Goal: Task Accomplishment & Management: Use online tool/utility

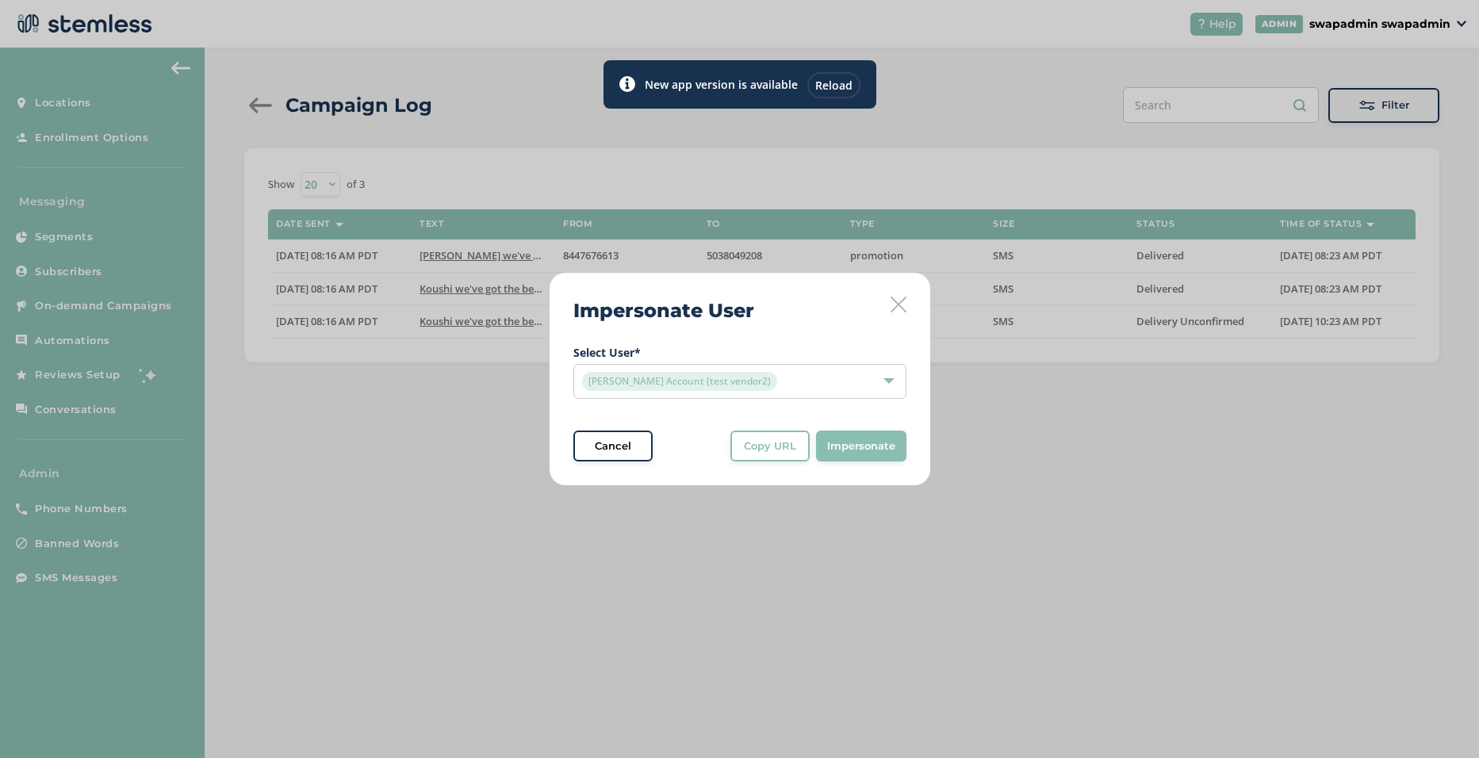
click at [896, 305] on icon at bounding box center [899, 305] width 16 height 16
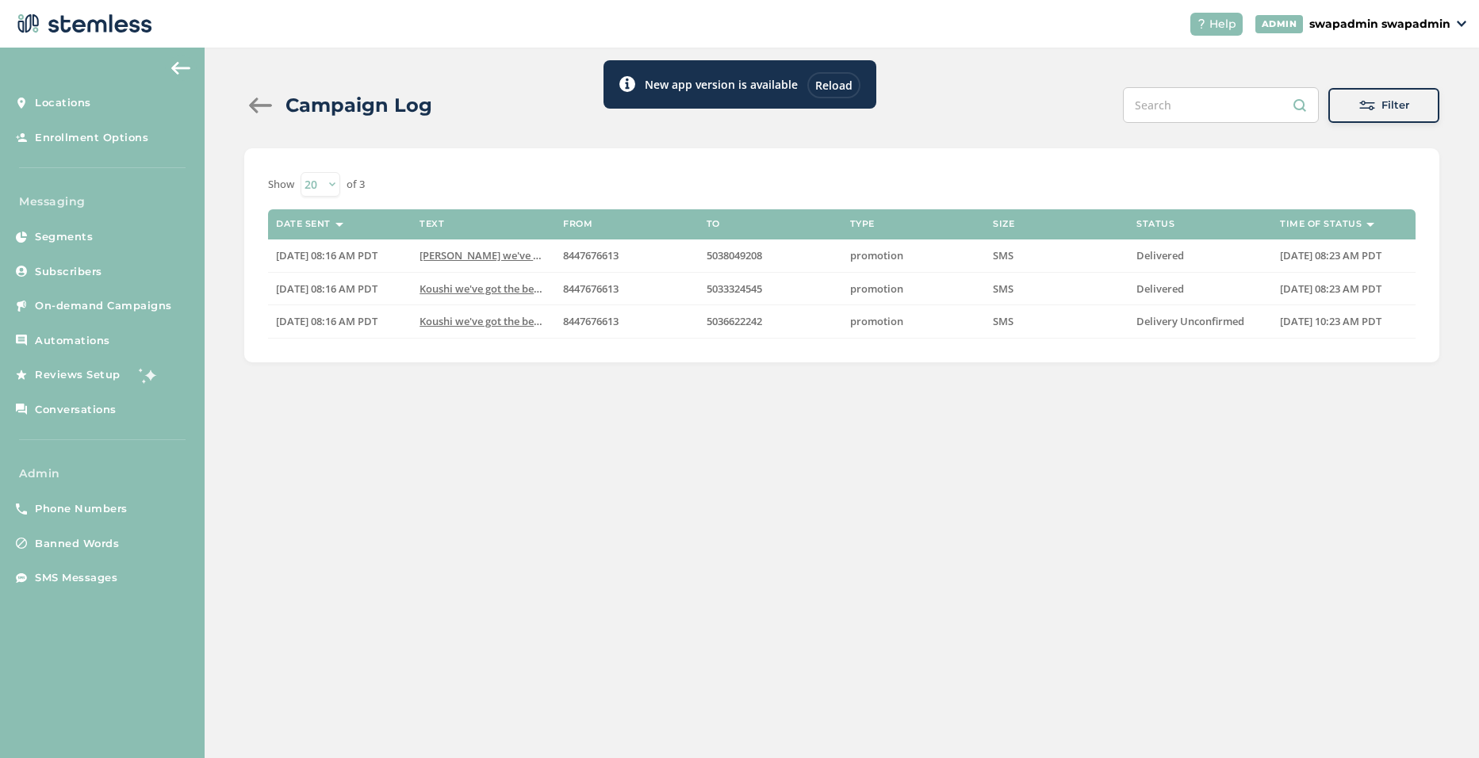
click at [840, 77] on div "Reload" at bounding box center [834, 85] width 53 height 26
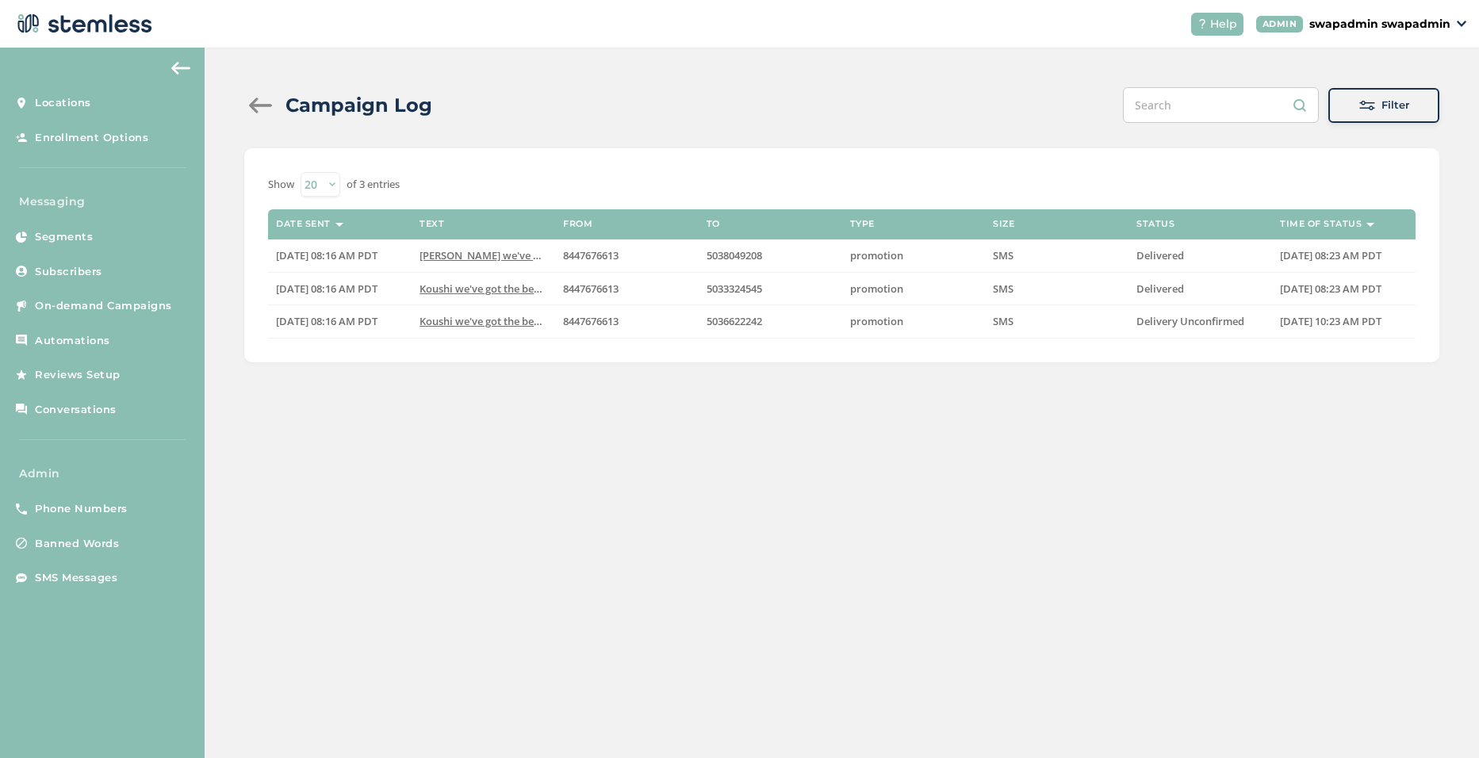
click at [1389, 29] on p "swapadmin swapadmin" at bounding box center [1380, 24] width 141 height 17
click at [1412, 117] on span "Impersonate" at bounding box center [1411, 114] width 78 height 16
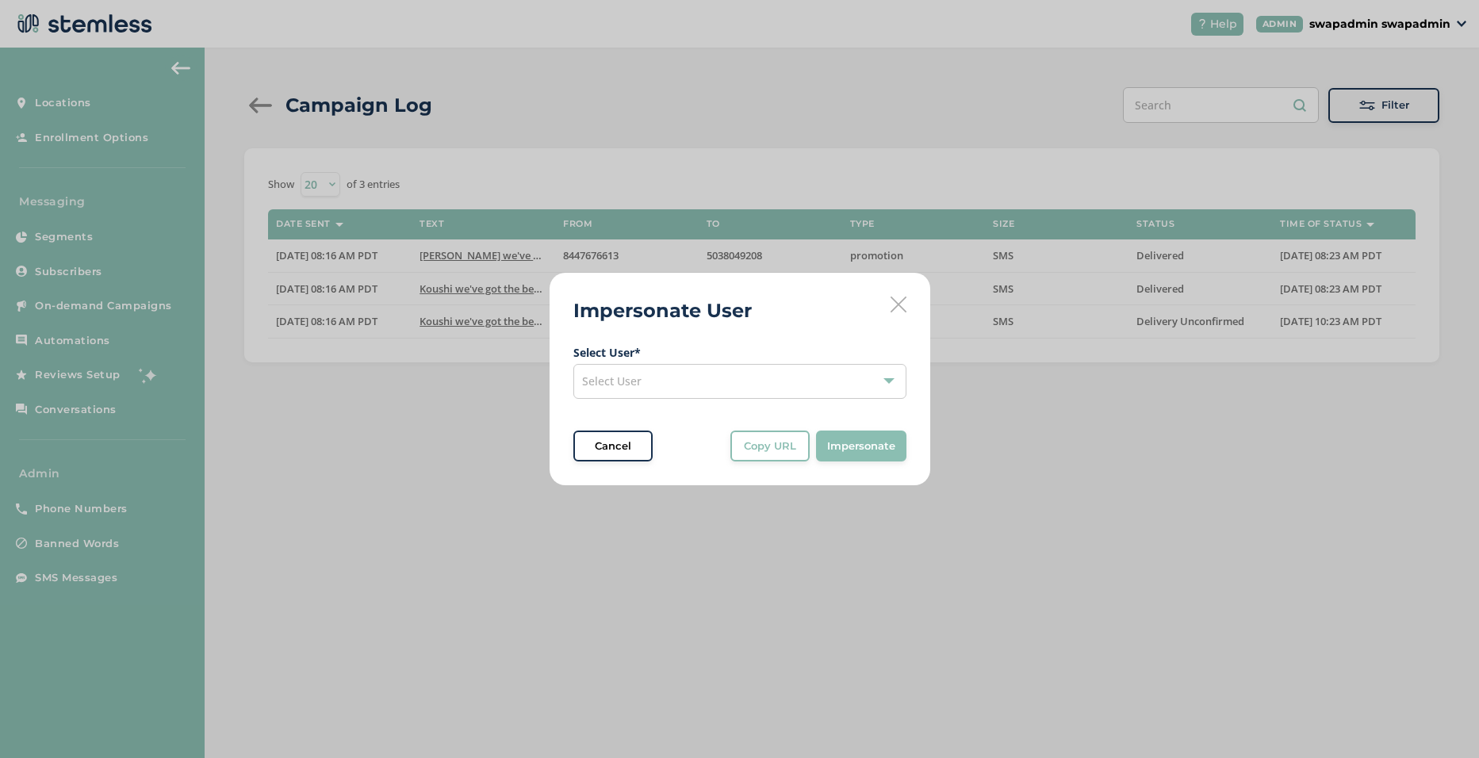
click at [625, 384] on span "Select User" at bounding box center [611, 381] width 59 height 15
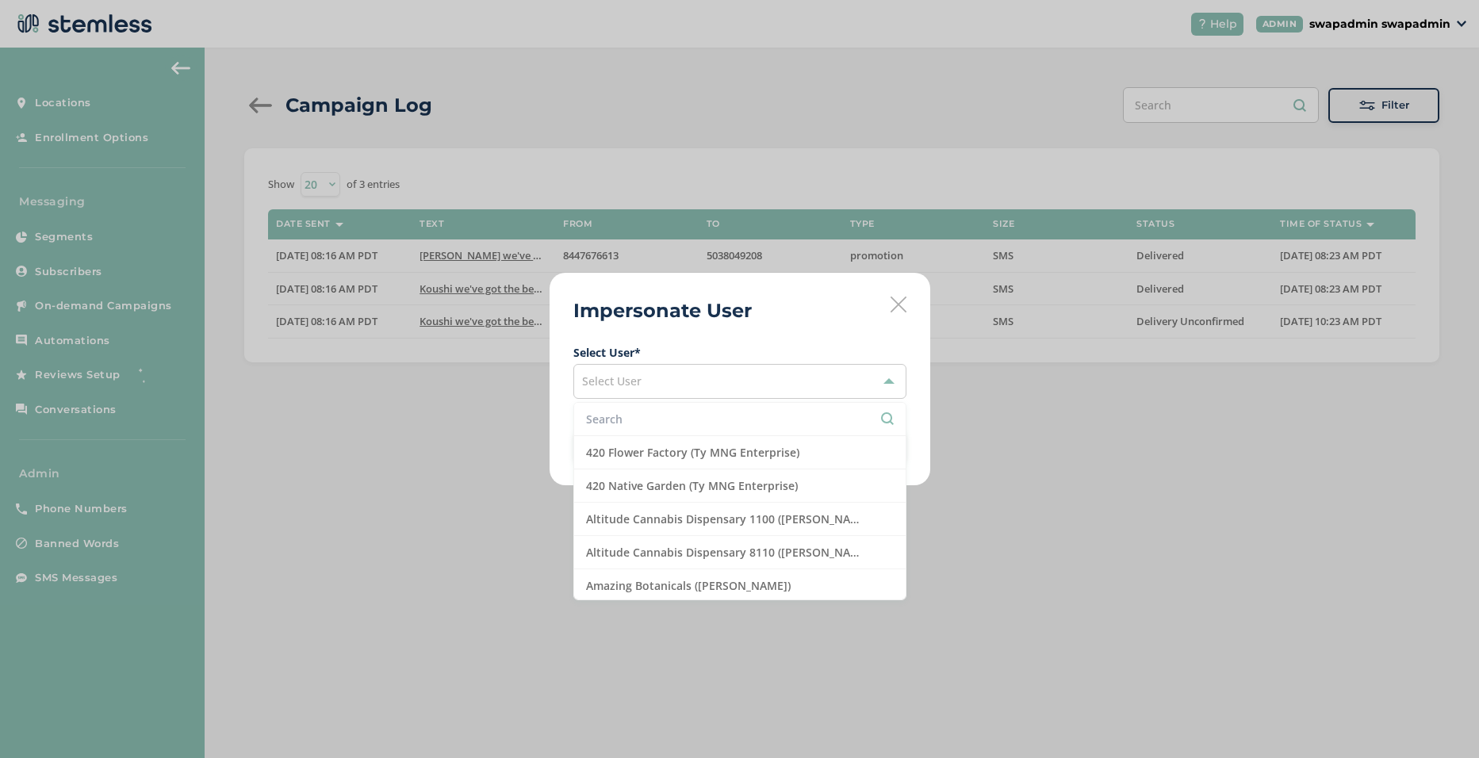
click at [624, 415] on input "text" at bounding box center [740, 419] width 308 height 17
type input "tr"
click at [1125, 483] on div "Impersonate User Select User * Select User tr Emerald Triangle ([PERSON_NAME]) …" at bounding box center [739, 379] width 1479 height 758
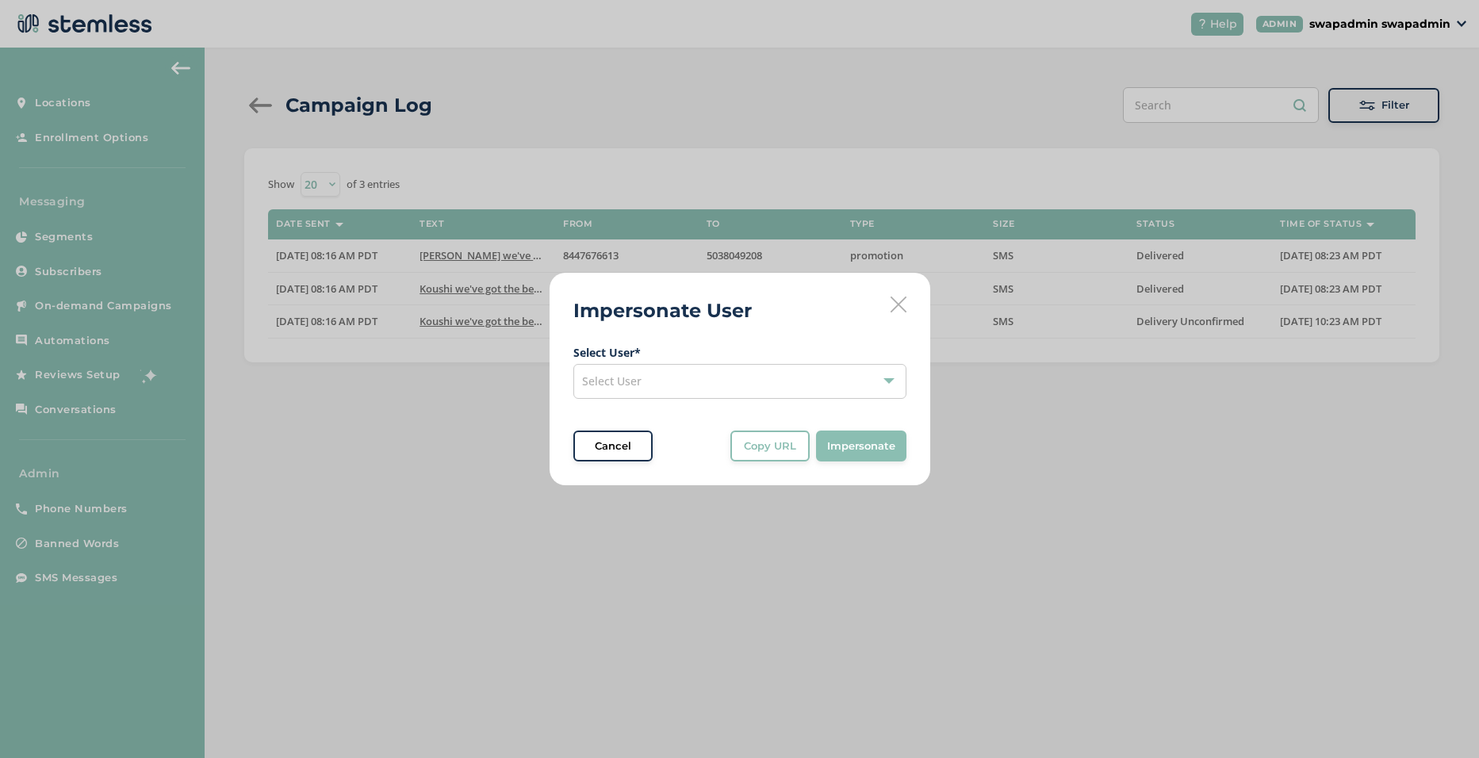
click at [635, 443] on div "Cancel" at bounding box center [613, 447] width 57 height 16
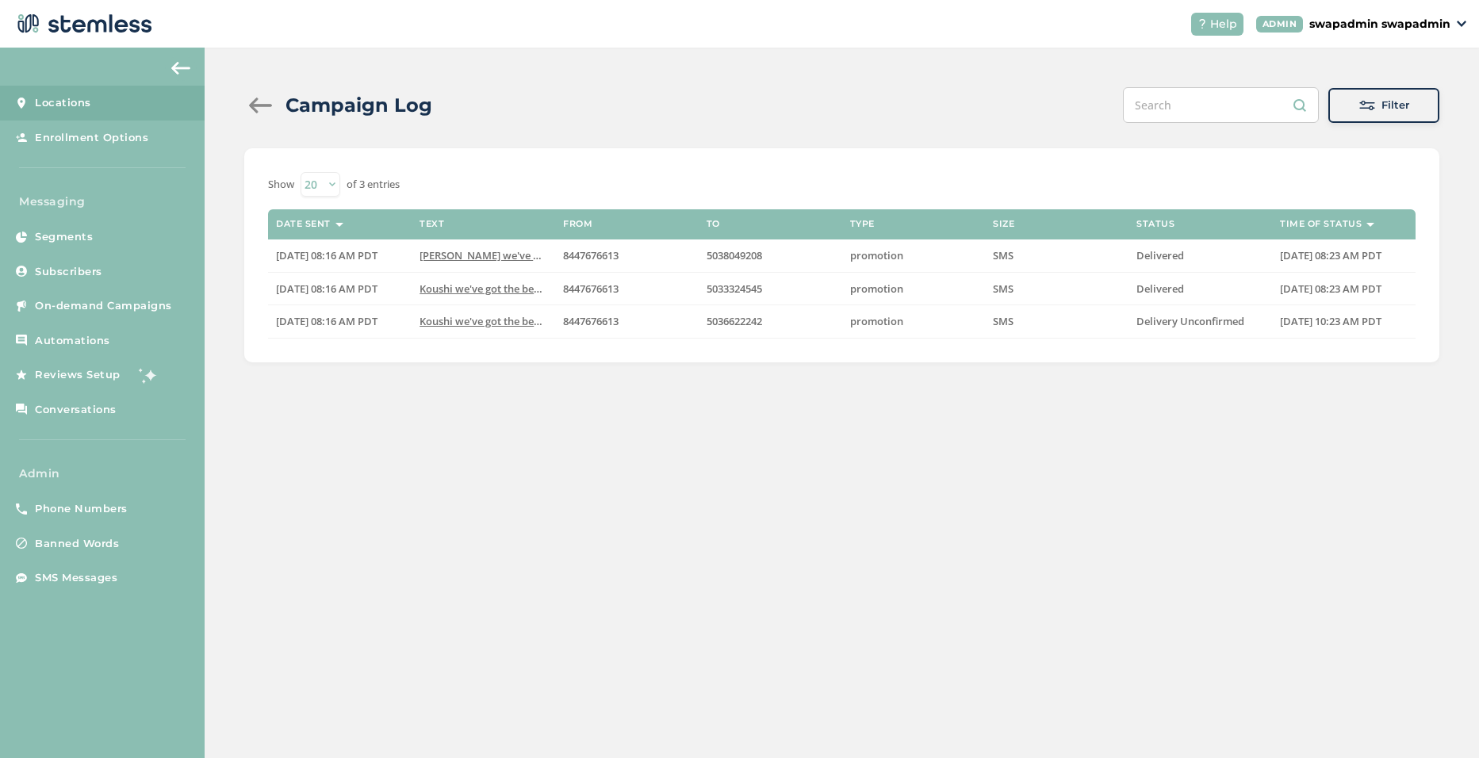
click at [73, 102] on span "Locations" at bounding box center [63, 103] width 56 height 16
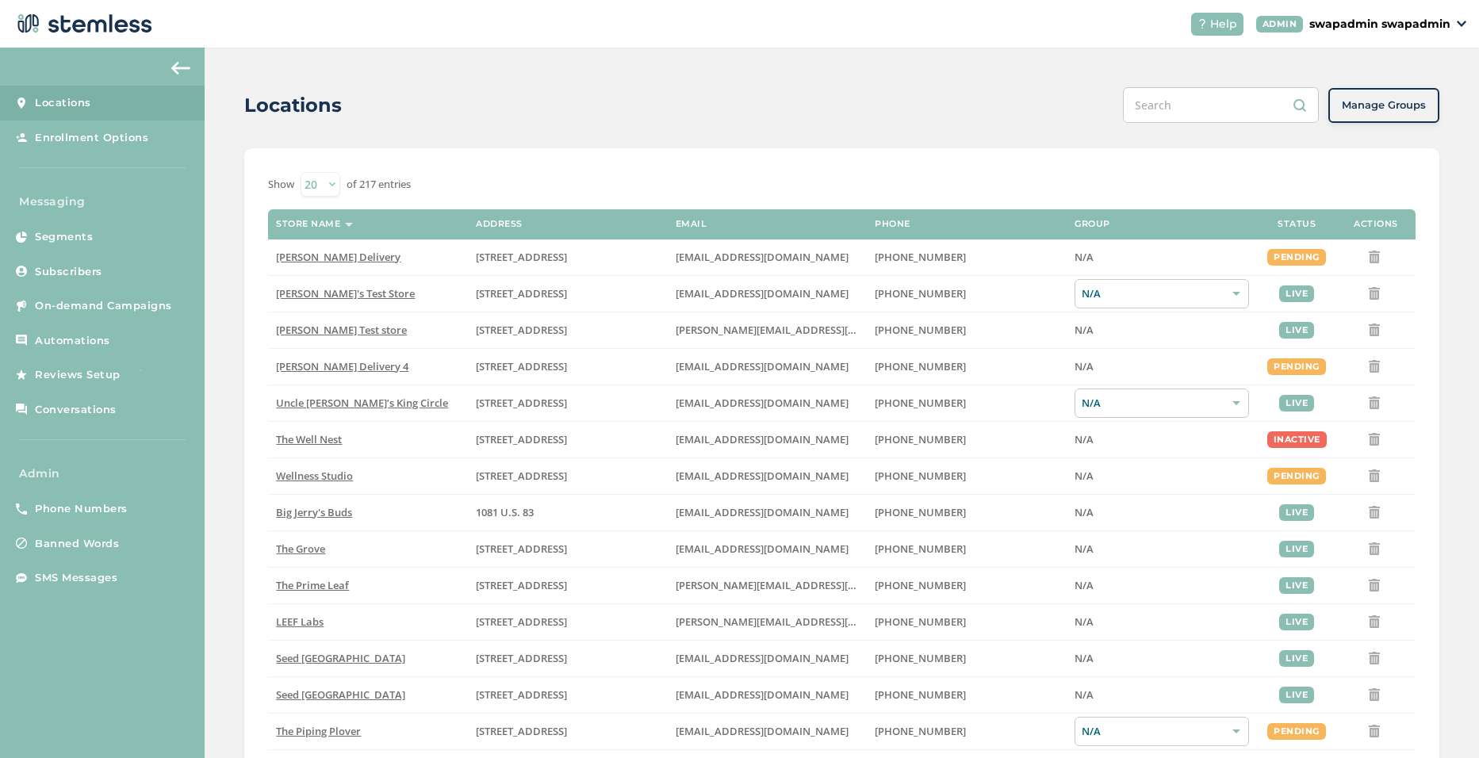
click at [919, 79] on div "Locations Manage Groups Show 20 50 100 of 217 entries Store name Address Email …" at bounding box center [842, 540] width 1275 height 985
click at [1378, 27] on p "swapadmin swapadmin" at bounding box center [1380, 24] width 141 height 17
click at [1398, 86] on link "Profile" at bounding box center [1411, 85] width 78 height 16
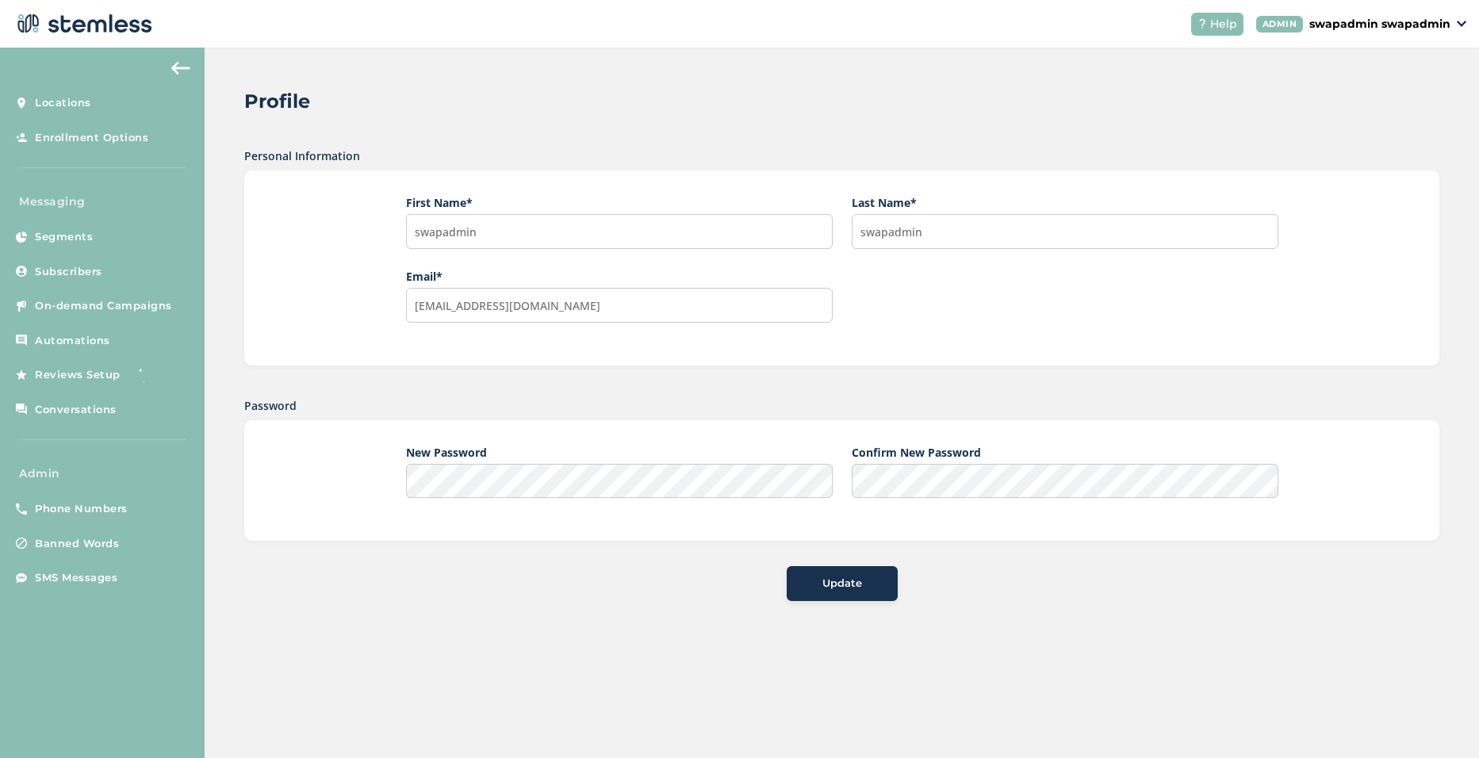
click at [1455, 25] on div "ADMIN swapadmin swapadmin" at bounding box center [1361, 24] width 211 height 17
click at [1396, 147] on link "Logout" at bounding box center [1411, 143] width 78 height 16
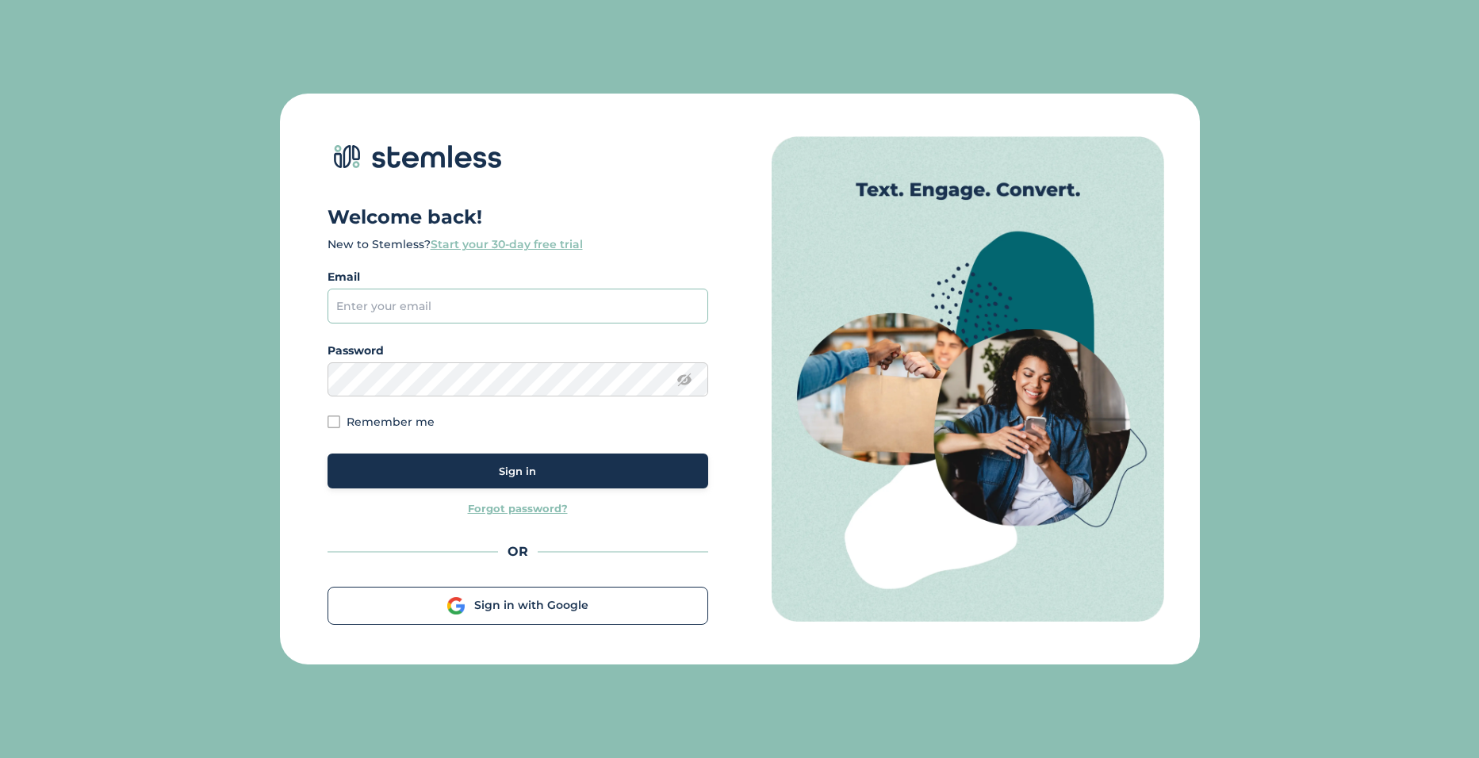
click at [378, 320] on input "email" at bounding box center [518, 306] width 381 height 35
type input "[EMAIL_ADDRESS][DOMAIN_NAME]"
click at [389, 421] on label "Remember me" at bounding box center [391, 421] width 88 height 11
click at [340, 421] on input "Remember me" at bounding box center [334, 422] width 13 height 13
checkbox input "true"
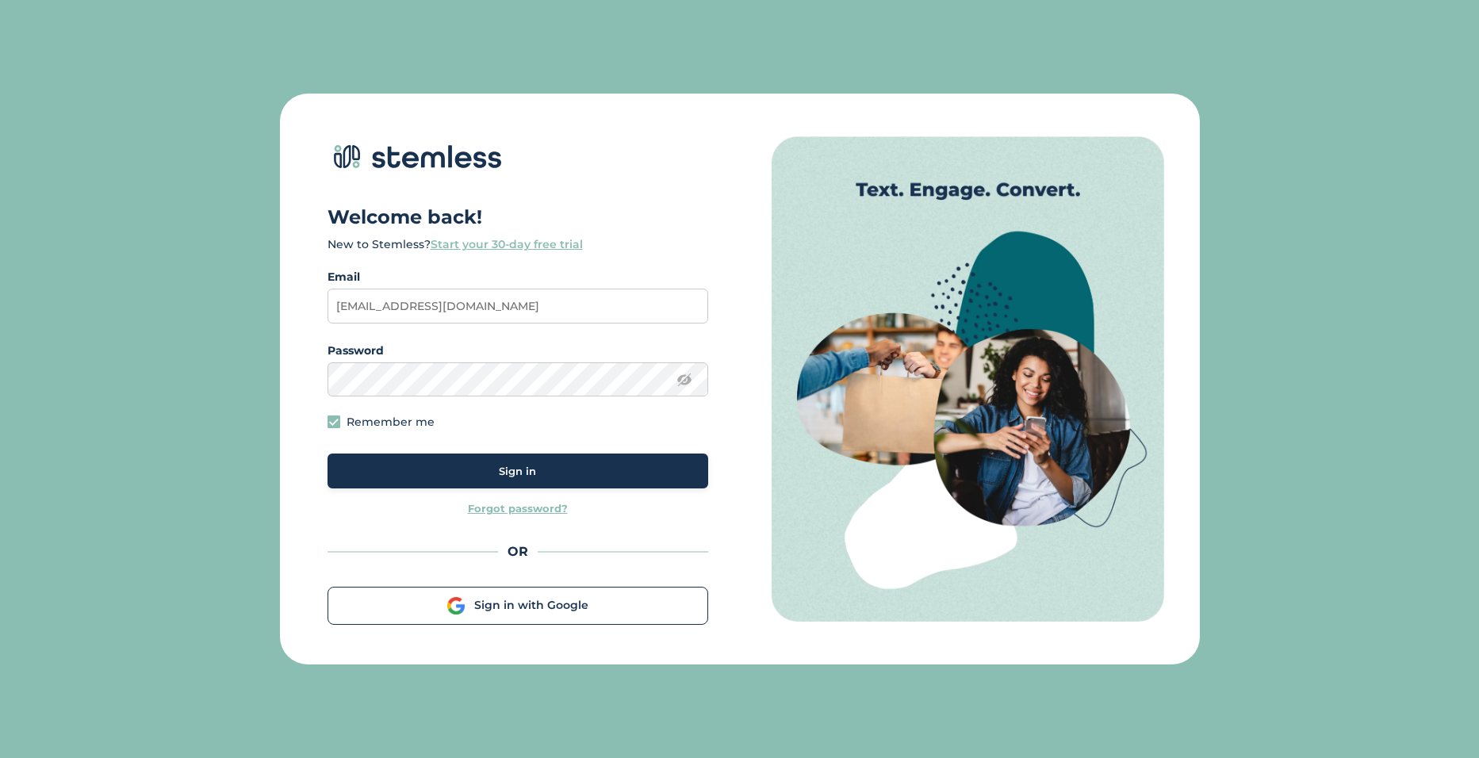
click at [443, 480] on button "Sign in" at bounding box center [518, 471] width 381 height 35
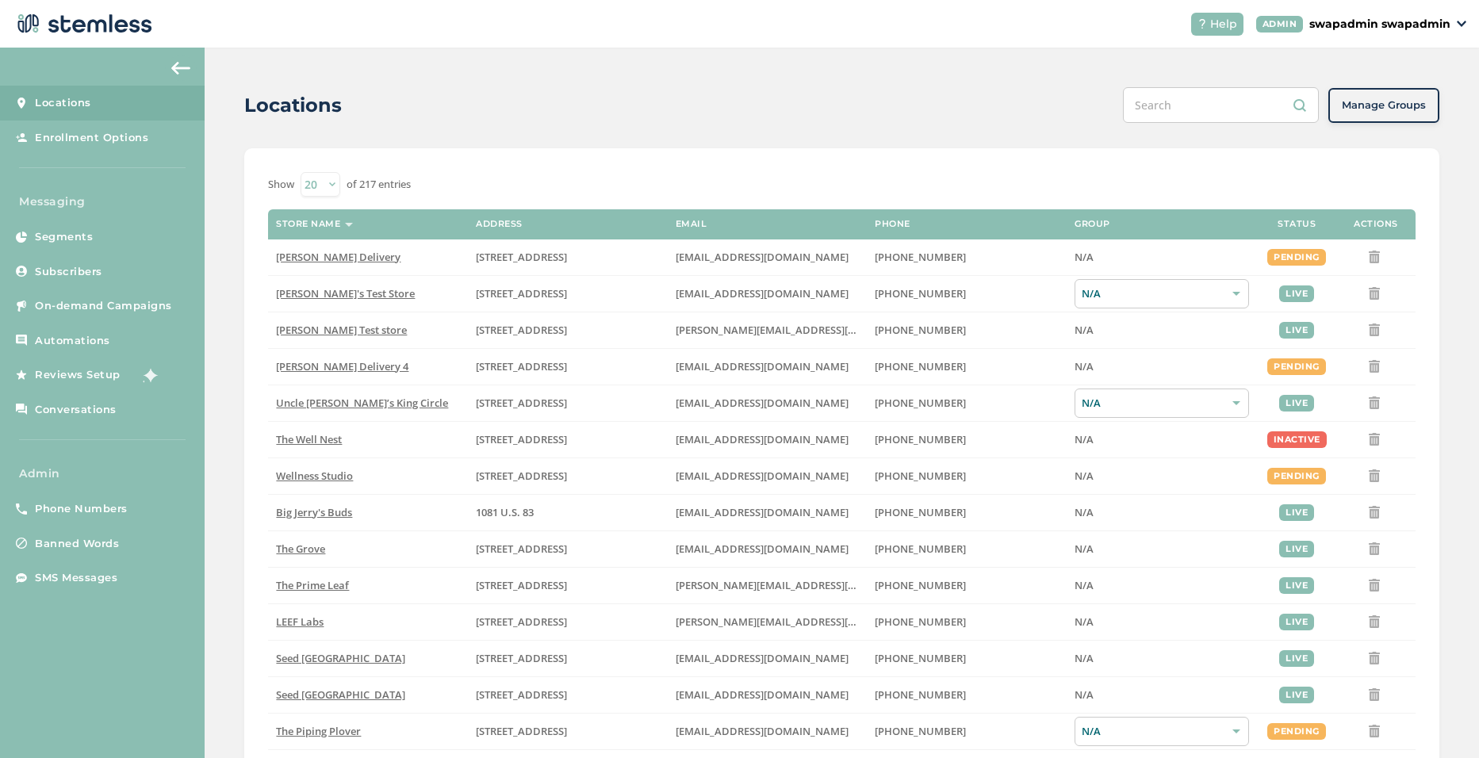
click at [1373, 19] on p "swapadmin swapadmin" at bounding box center [1380, 24] width 141 height 17
click at [1403, 110] on span "Impersonate" at bounding box center [1411, 114] width 78 height 16
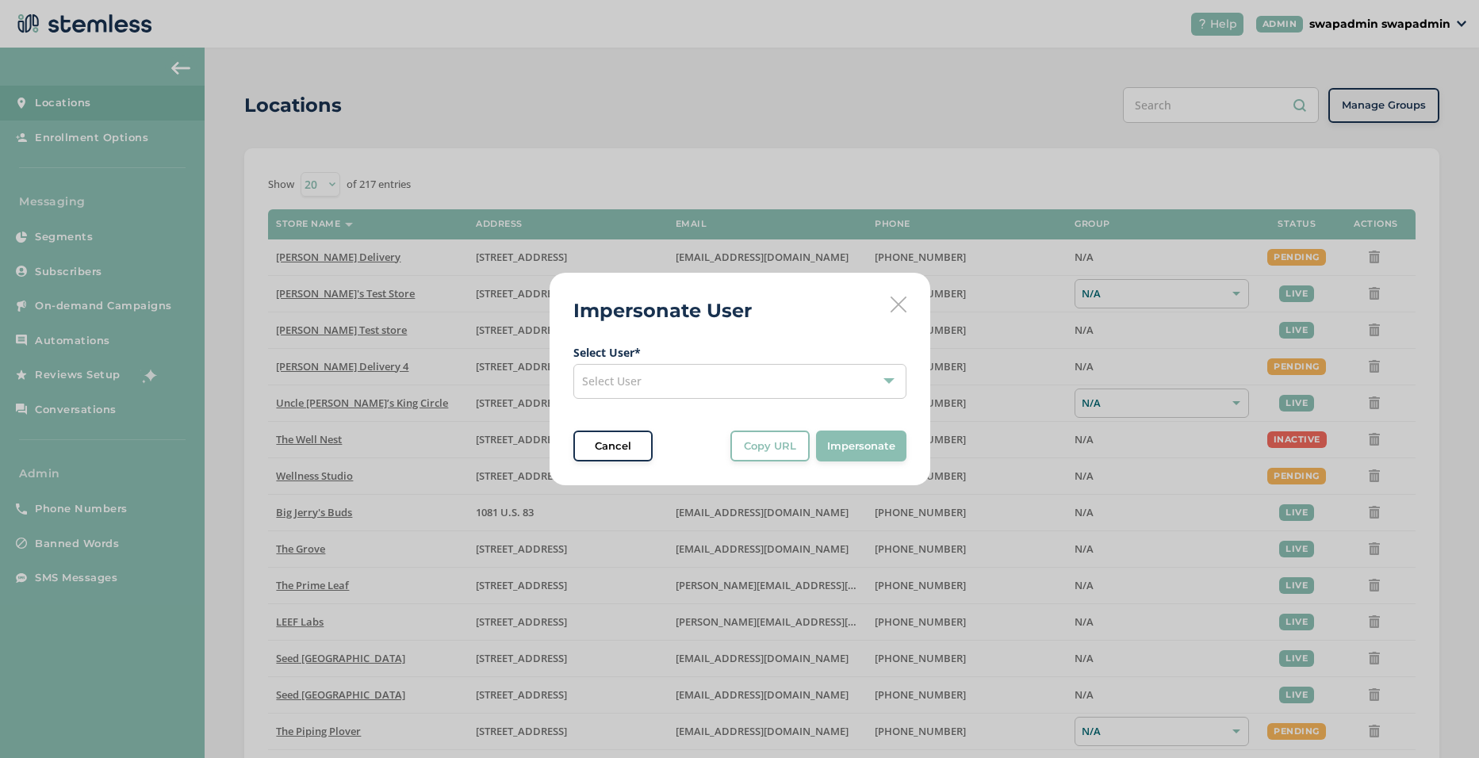
click at [656, 374] on div "Select User" at bounding box center [740, 381] width 333 height 35
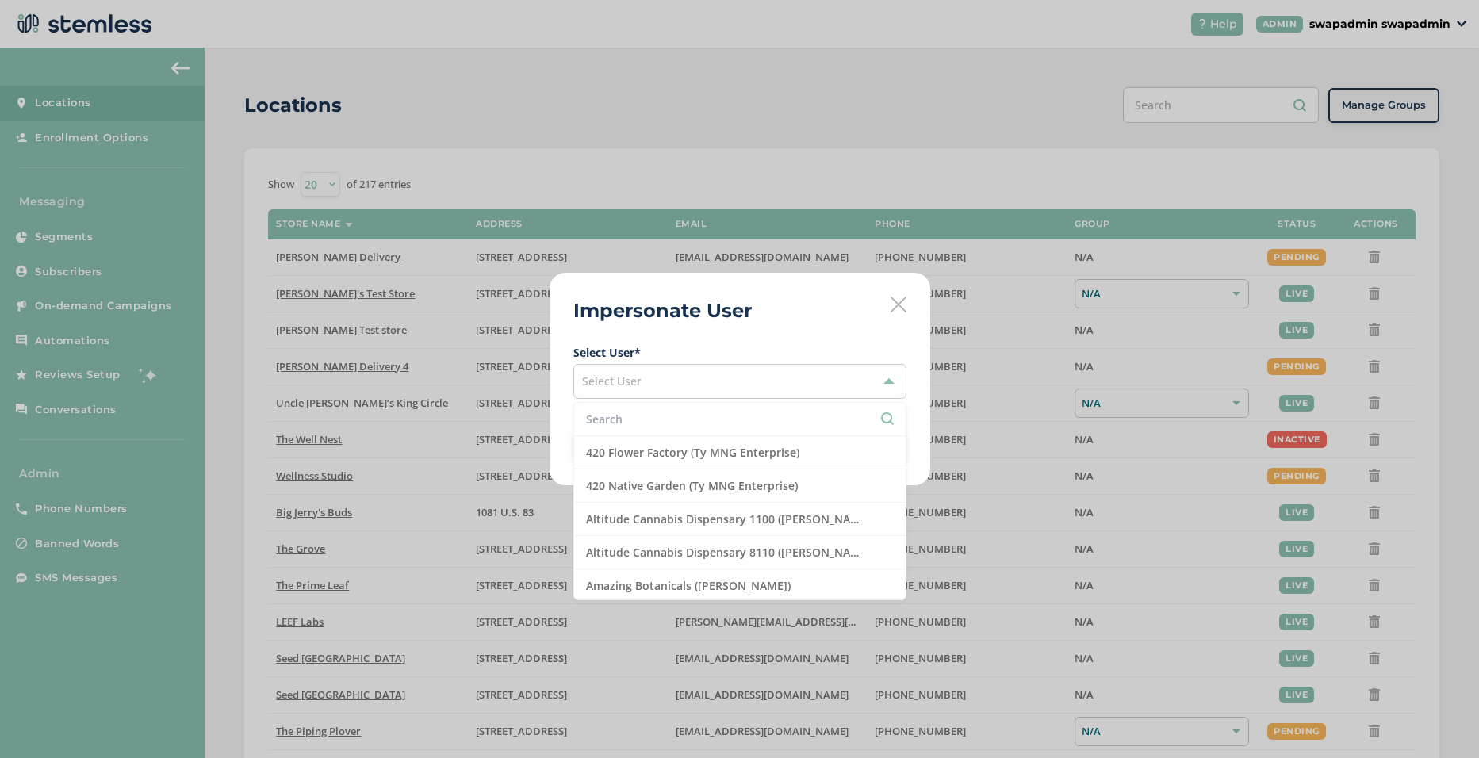
click at [625, 426] on input "text" at bounding box center [740, 419] width 308 height 17
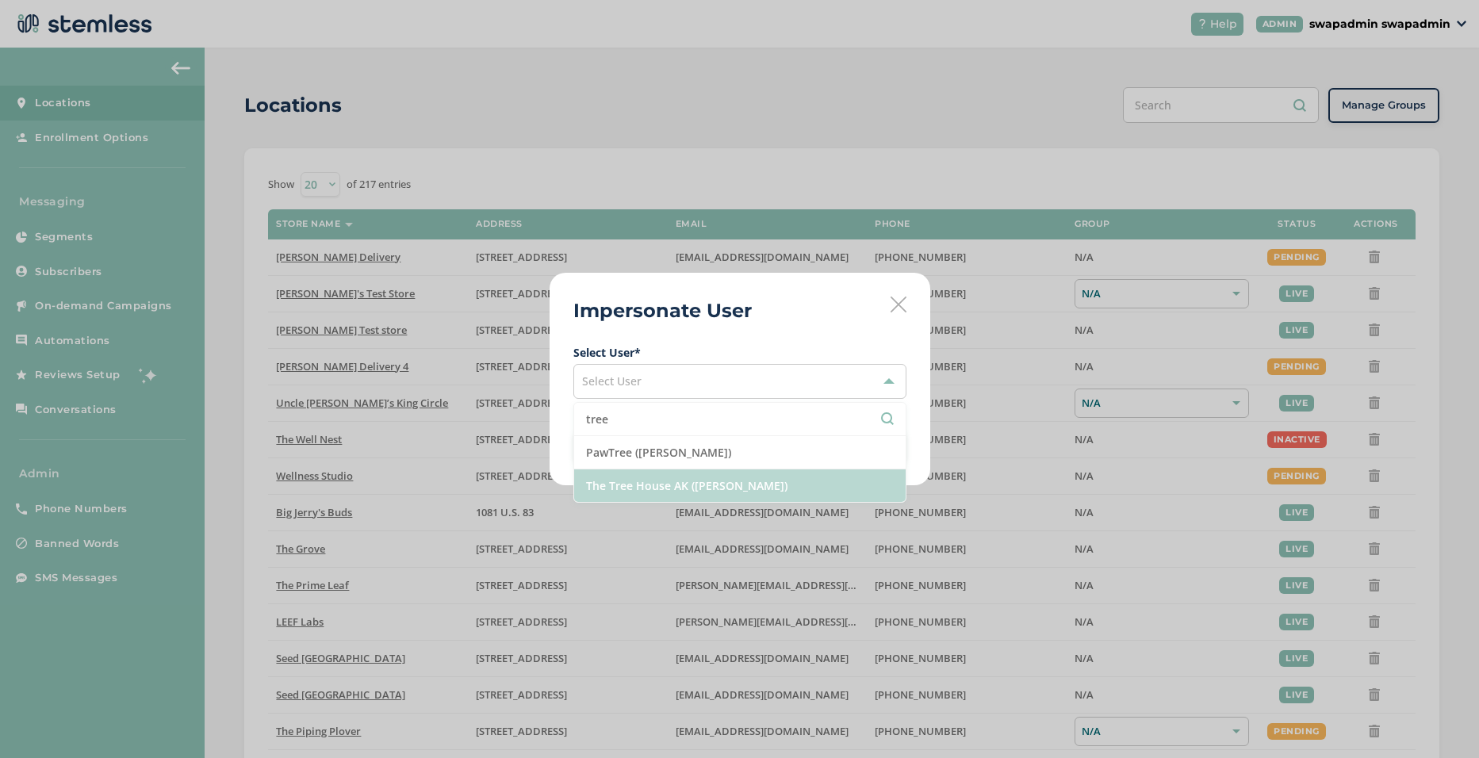
type input "tree"
click at [720, 489] on li "The Tree House AK ([PERSON_NAME])" at bounding box center [740, 486] width 332 height 33
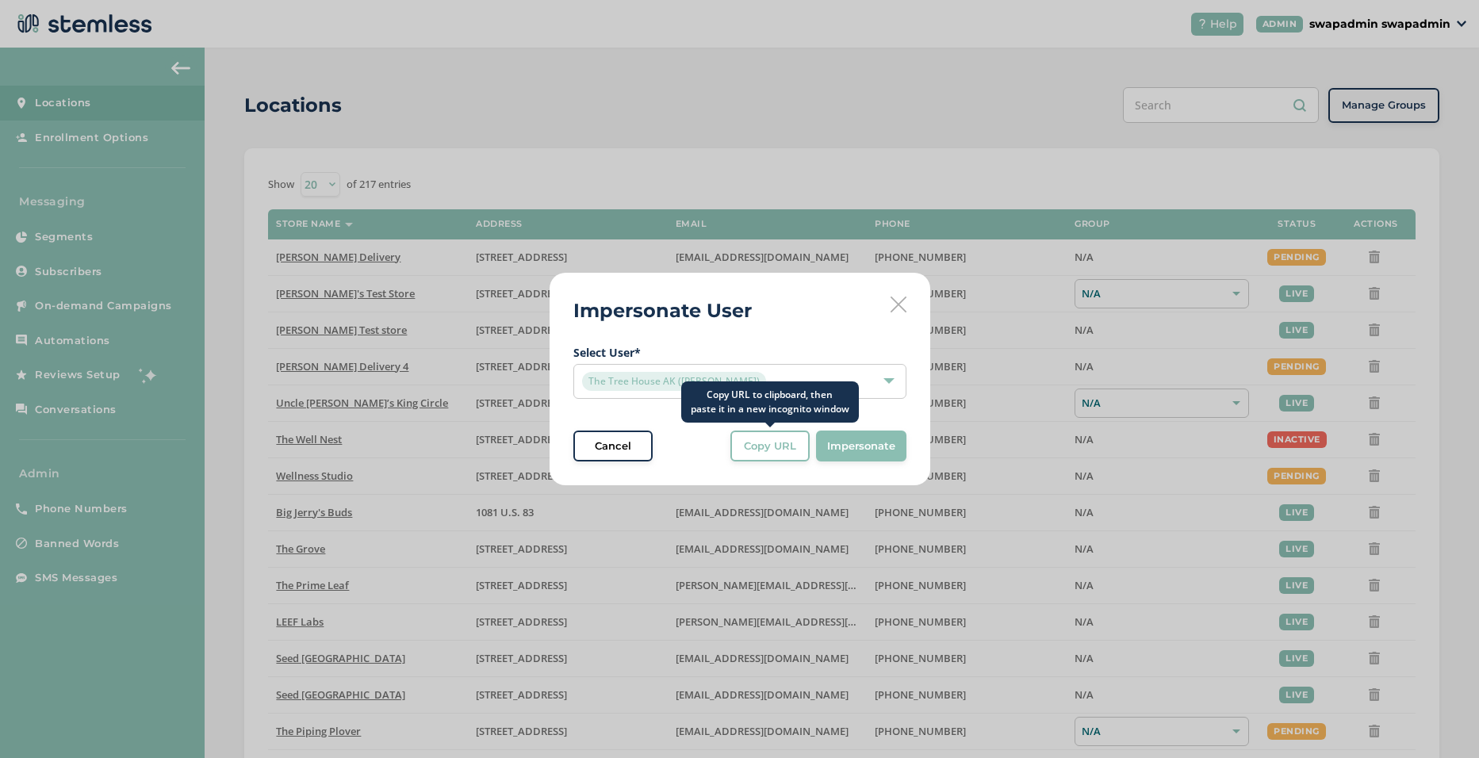
click at [773, 440] on span "Copy URL" at bounding box center [770, 447] width 52 height 16
